Goal: Find specific page/section: Find specific page/section

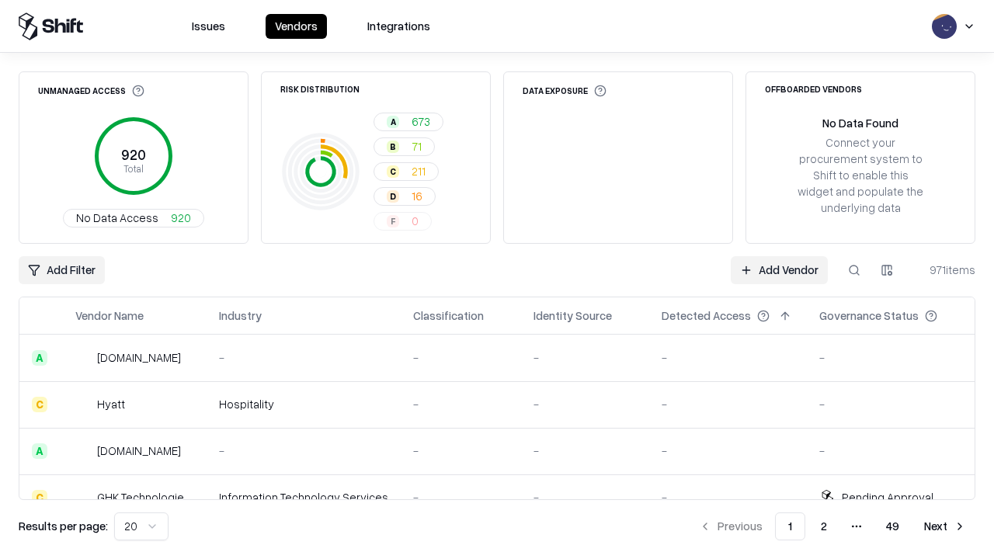
click at [497, 280] on div "Add Filter Add Vendor 971 items" at bounding box center [497, 270] width 957 height 28
click at [61, 270] on html "Issues Vendors Integrations Unmanaged Access 920 Total No Data Access 920 Risk …" at bounding box center [497, 279] width 994 height 559
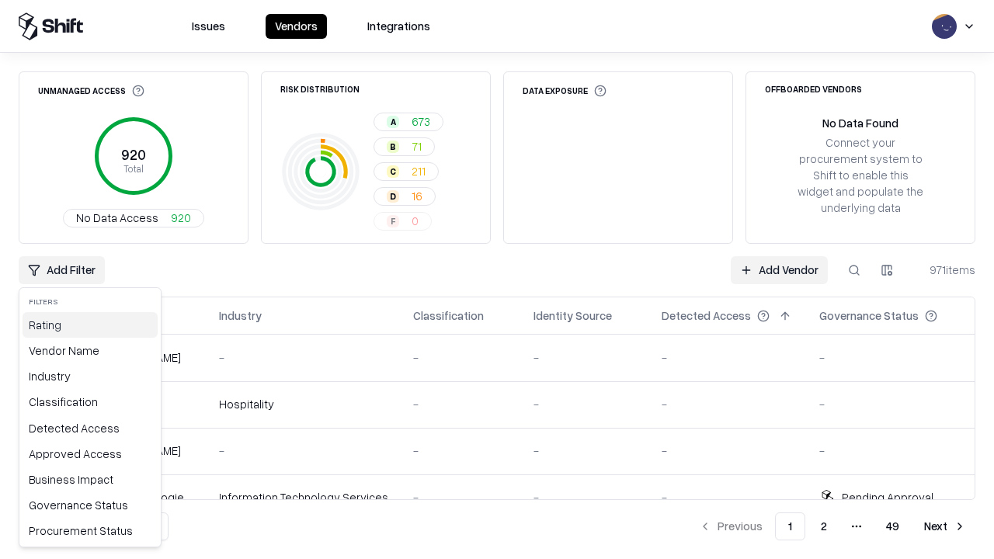
click at [90, 325] on div "Rating" at bounding box center [90, 325] width 135 height 26
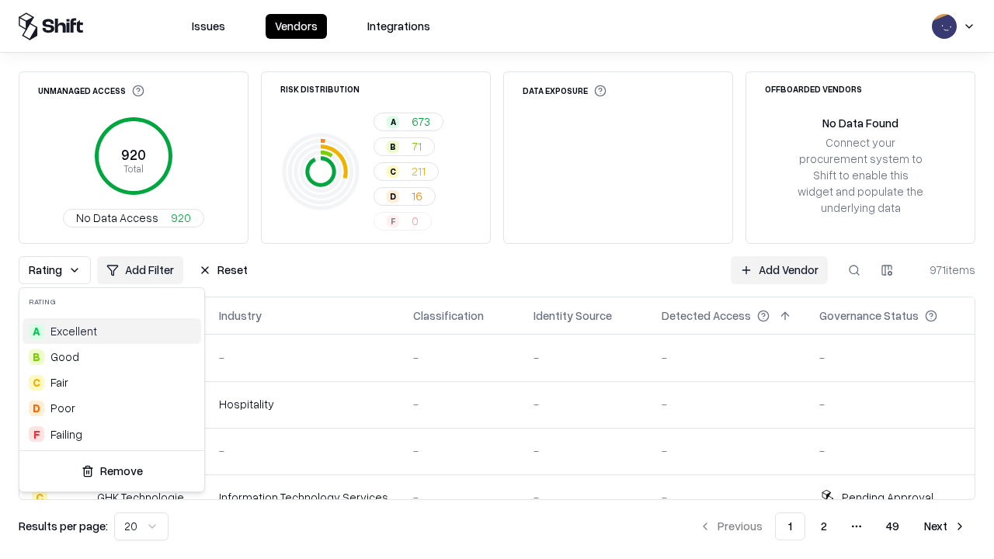
click at [497, 280] on html "Issues Vendors Integrations Unmanaged Access 920 Total No Data Access 920 Risk …" at bounding box center [497, 279] width 994 height 559
click at [223, 270] on button "Reset" at bounding box center [223, 270] width 68 height 28
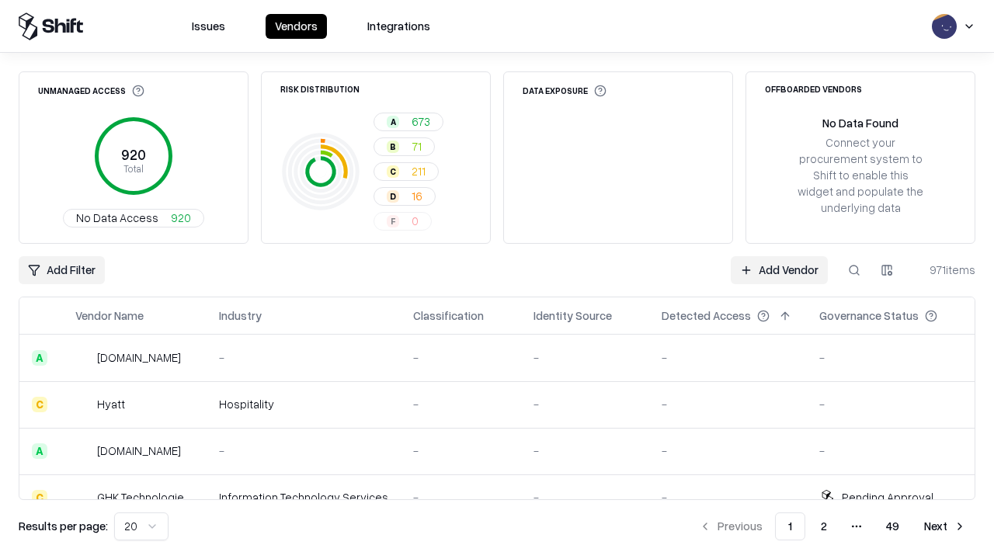
click at [497, 280] on div "Add Filter Add Vendor 971 items" at bounding box center [497, 270] width 957 height 28
click at [61, 270] on html "Issues Vendors Integrations Unmanaged Access 920 Total No Data Access 920 Risk …" at bounding box center [497, 279] width 994 height 559
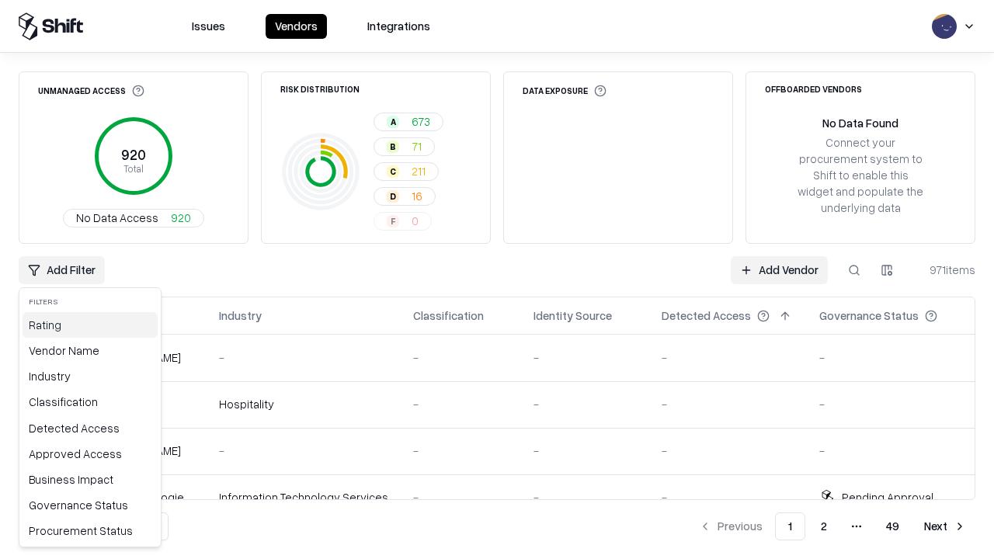
click at [90, 325] on div "Rating" at bounding box center [90, 325] width 135 height 26
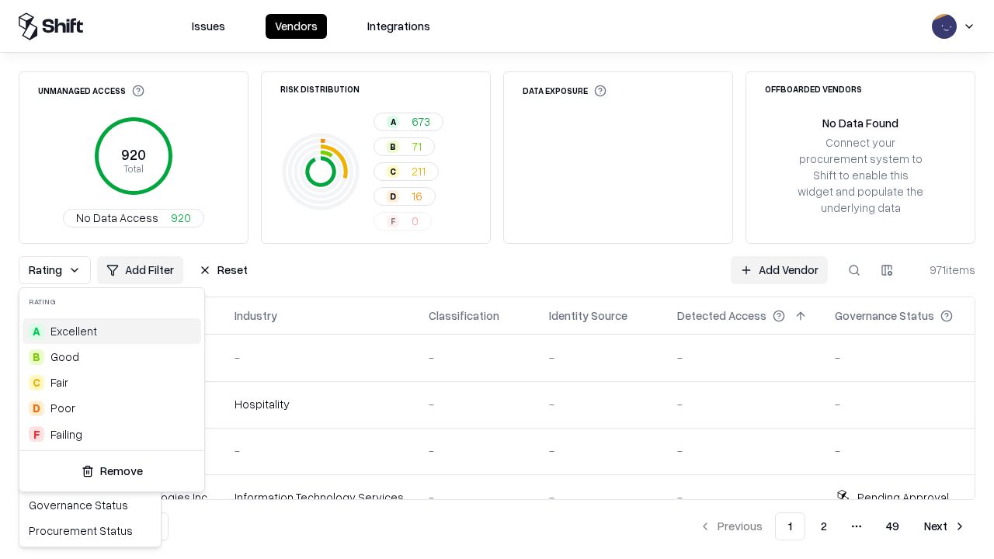
click at [112, 408] on div "D Poor" at bounding box center [112, 408] width 179 height 26
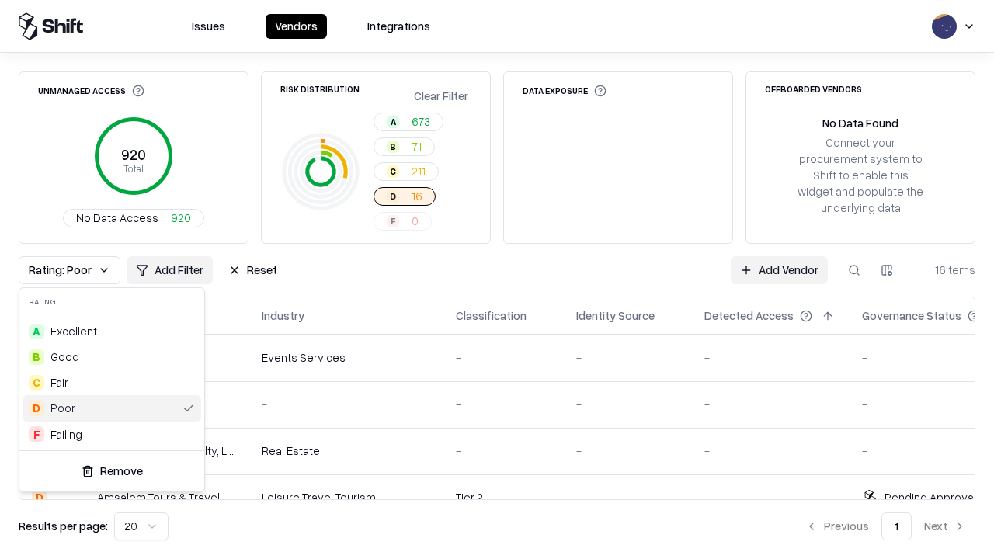
click at [497, 280] on html "Issues Vendors Integrations Unmanaged Access 920 Total No Data Access 920 Risk …" at bounding box center [497, 279] width 994 height 559
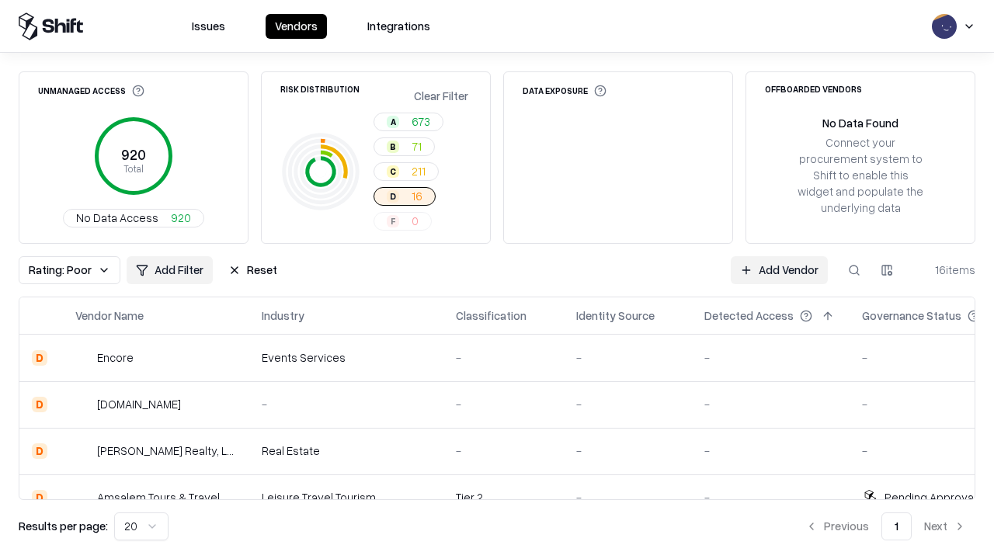
click at [497, 280] on div "Rating: Poor Add Filter Reset Add Vendor 16 items" at bounding box center [497, 270] width 957 height 28
click at [252, 270] on button "Reset" at bounding box center [253, 270] width 68 height 28
click at [497, 280] on div "Add Filter Add Vendor 16 items" at bounding box center [497, 270] width 957 height 28
click at [61, 270] on html "Issues Vendors Integrations Unmanaged Access 920 Total No Data Access 920 Risk …" at bounding box center [497, 279] width 994 height 559
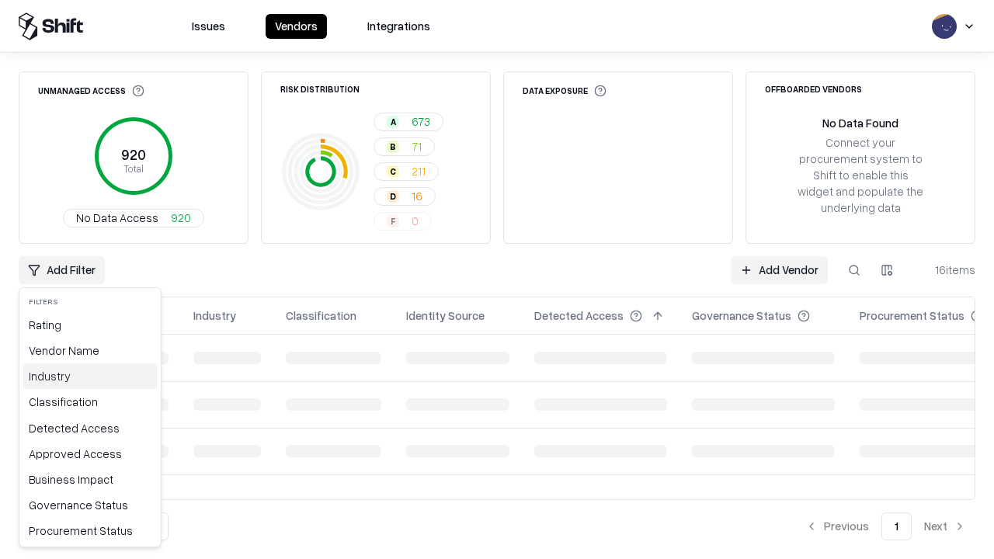
click at [90, 376] on div "Industry" at bounding box center [90, 376] width 135 height 26
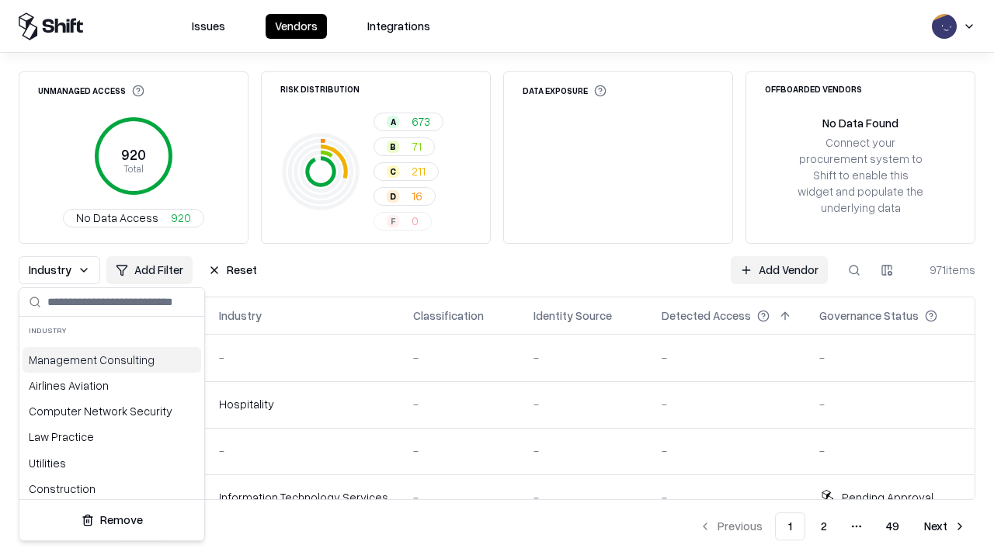
click at [497, 280] on html "Issues Vendors Integrations Unmanaged Access 920 Total No Data Access 920 Risk …" at bounding box center [497, 279] width 994 height 559
click at [497, 280] on div "Industry Add Filter Reset Add Vendor 971 items" at bounding box center [497, 270] width 957 height 28
click at [232, 270] on button "Reset" at bounding box center [233, 270] width 68 height 28
